Goal: Task Accomplishment & Management: Use online tool/utility

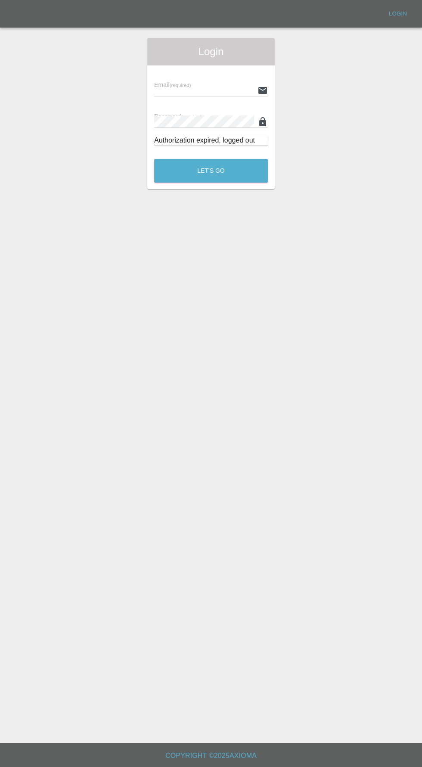
click at [192, 65] on div "Email (required) Password (required) Authorization expired, logged out" at bounding box center [210, 108] width 127 height 87
click at [197, 89] on input "text" at bounding box center [204, 90] width 100 height 12
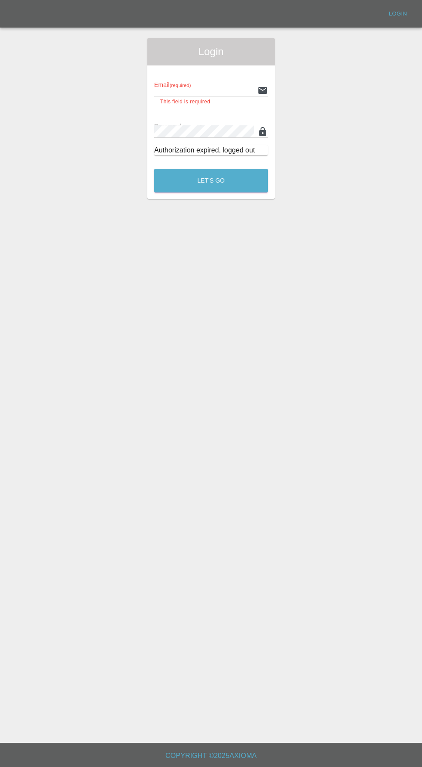
type input "[EMAIL_ADDRESS][DOMAIN_NAME]"
click at [154, 169] on button "Let's Go" at bounding box center [211, 181] width 114 height 24
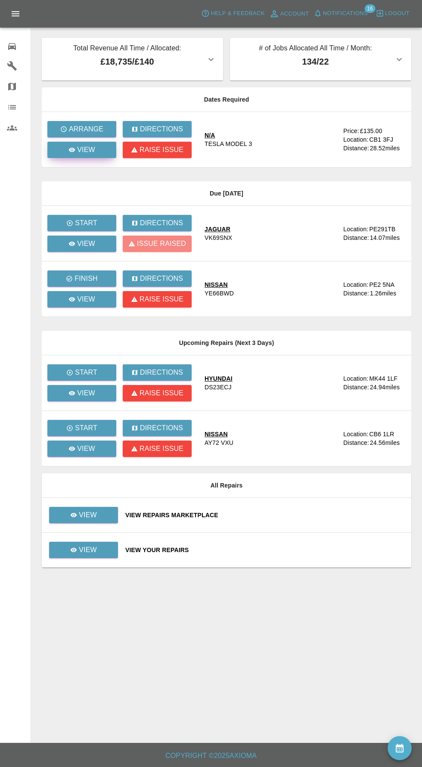
click at [83, 155] on p "View" at bounding box center [86, 150] width 18 height 10
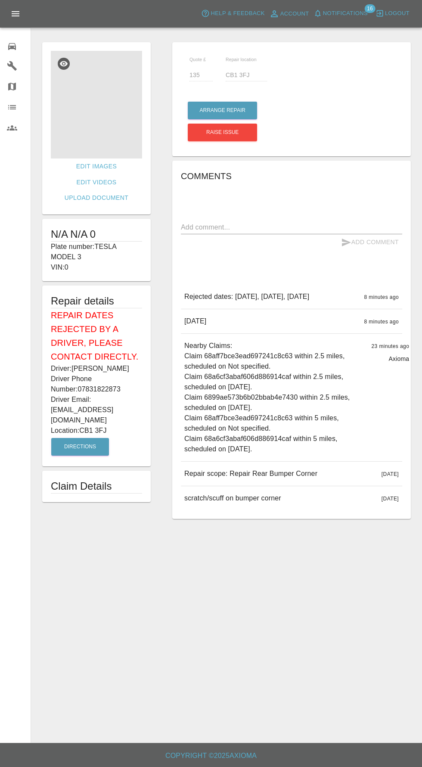
click at [106, 108] on img at bounding box center [96, 105] width 91 height 108
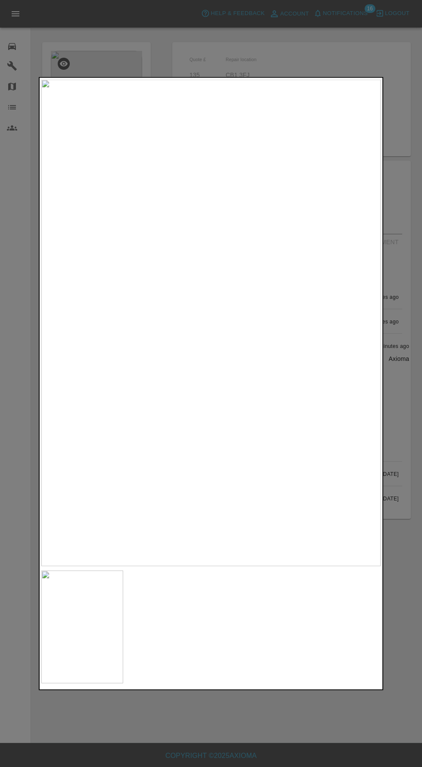
click at [107, 624] on img at bounding box center [82, 626] width 82 height 113
click at [92, 619] on img at bounding box center [82, 626] width 82 height 113
click at [278, 749] on div at bounding box center [211, 383] width 422 height 767
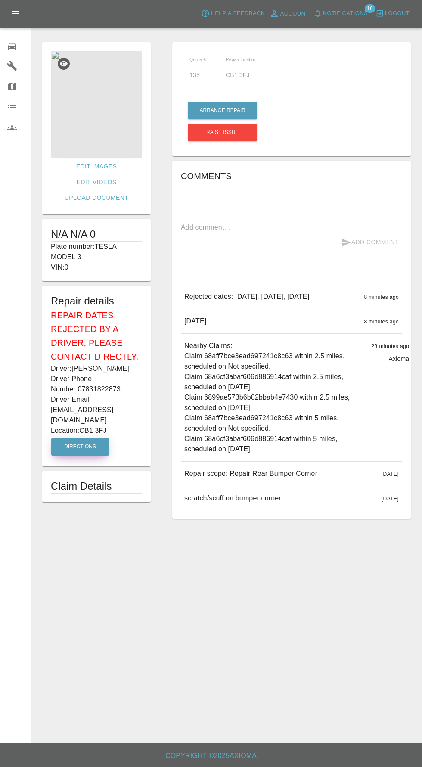
click at [96, 438] on button "Directions" at bounding box center [80, 447] width 58 height 18
